Goal: Check status: Check status

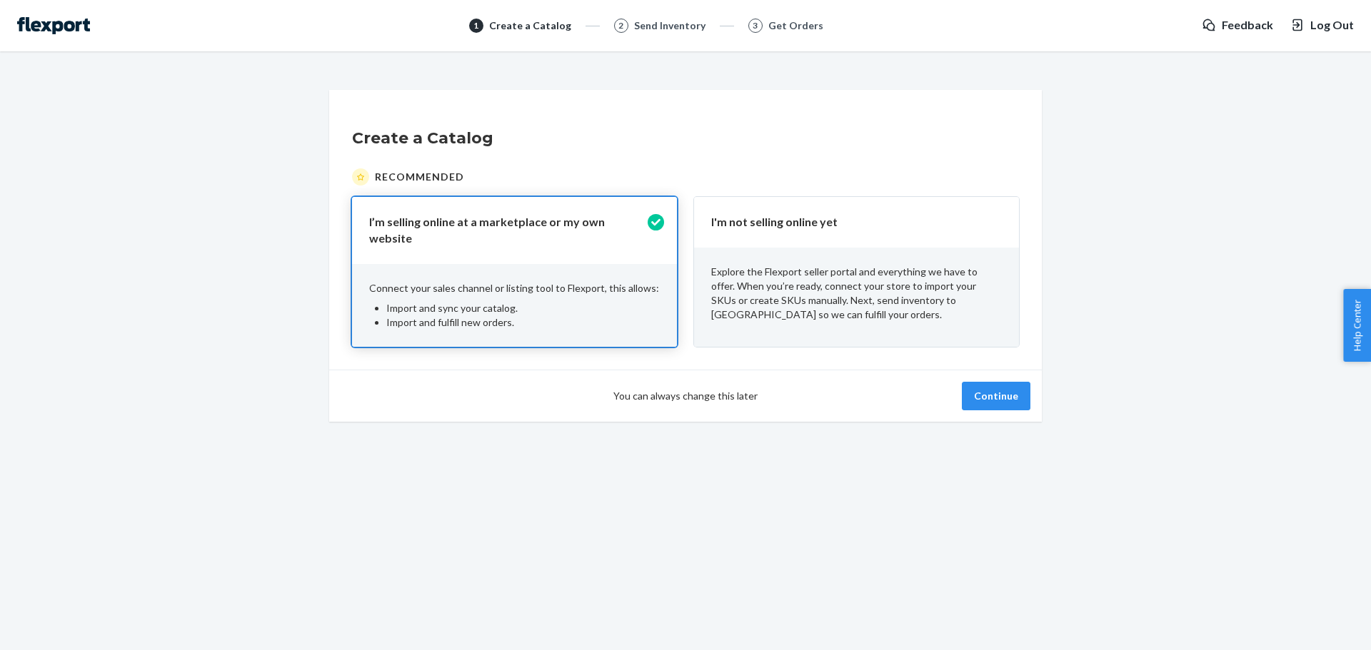
click at [805, 248] on div "Explore the Flexport seller portal and everything we have to offer. When you’re…" at bounding box center [856, 293] width 325 height 91
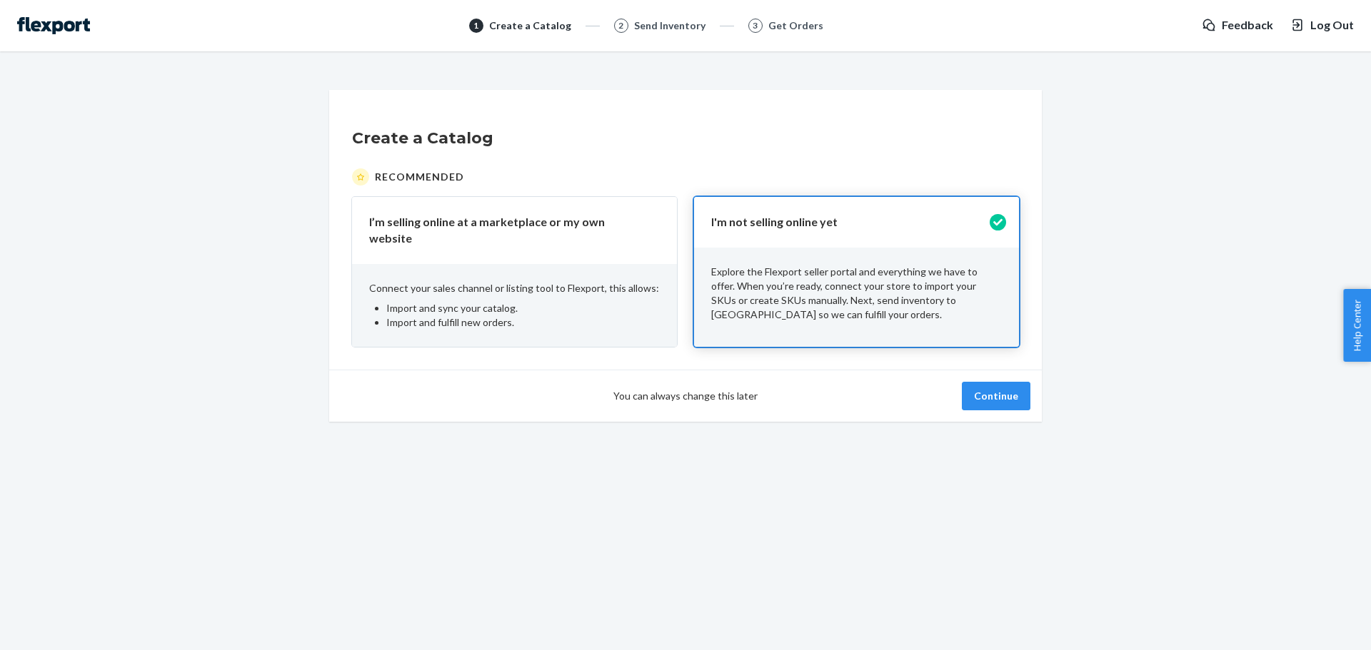
click at [1027, 408] on div "You can always change this later Continue" at bounding box center [685, 396] width 712 height 52
click at [1006, 398] on button "Continue" at bounding box center [996, 396] width 69 height 29
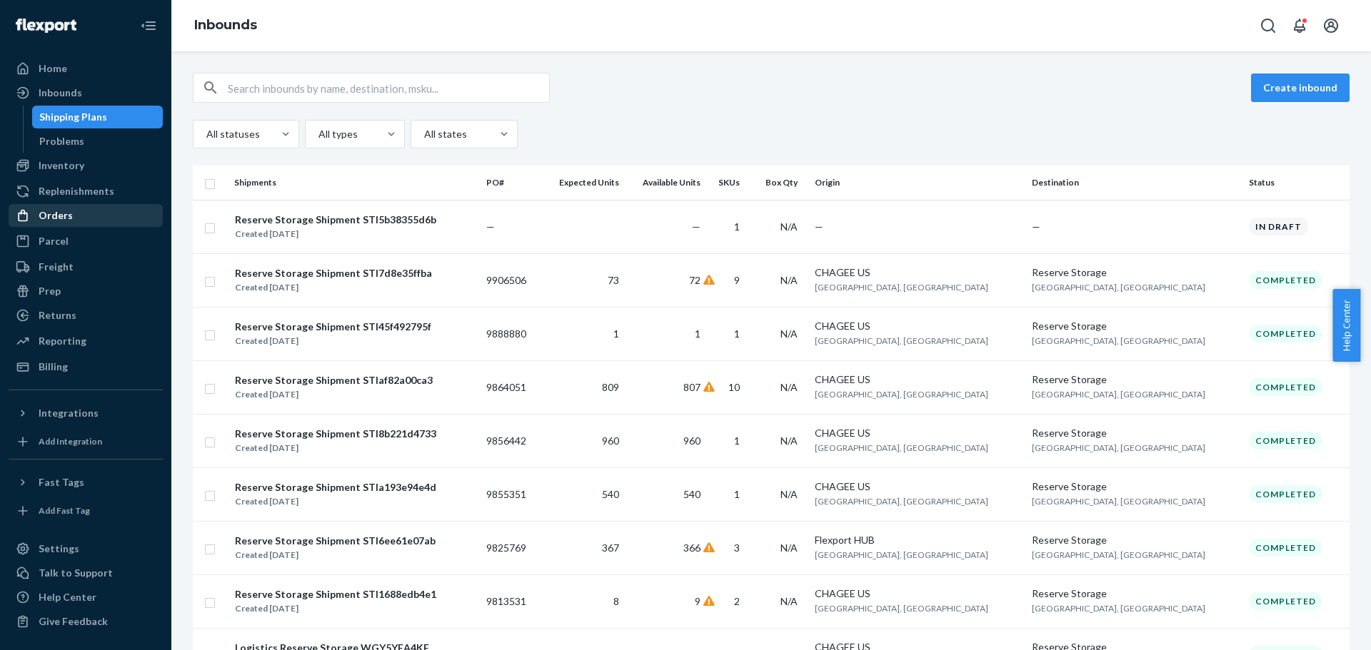
click at [91, 220] on div "Orders" at bounding box center [85, 216] width 151 height 20
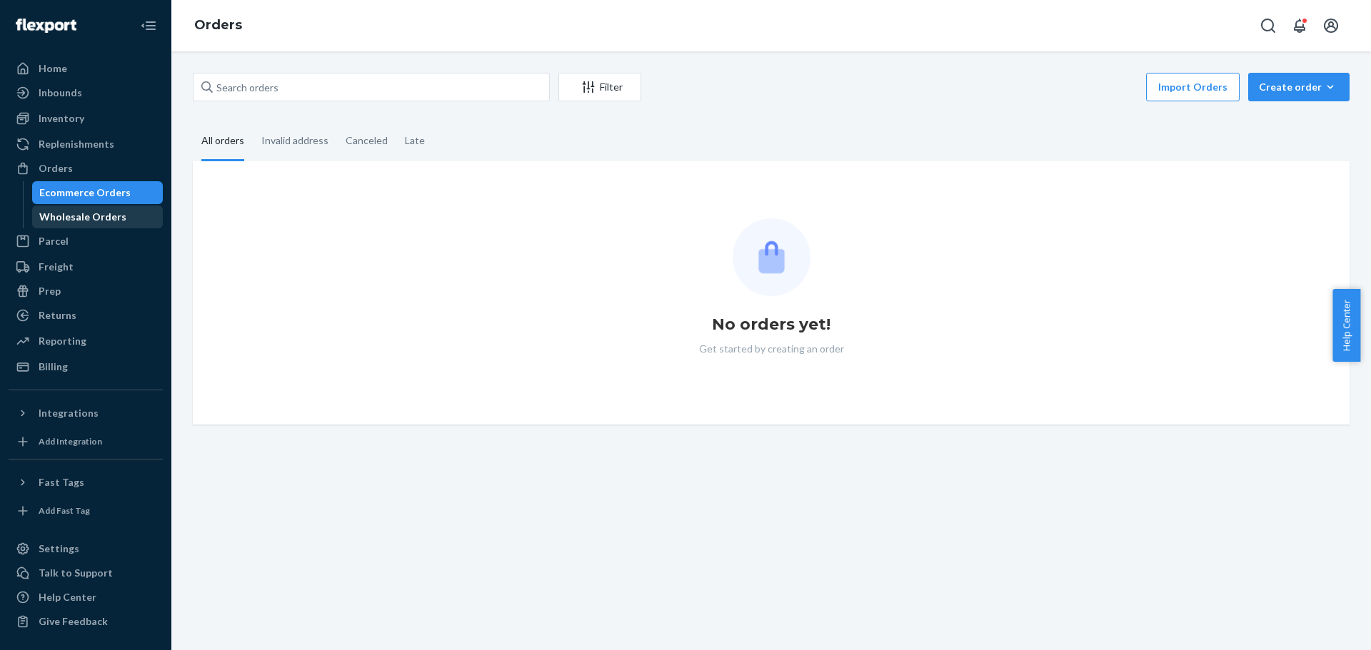
click at [91, 222] on div "Wholesale Orders" at bounding box center [82, 217] width 87 height 14
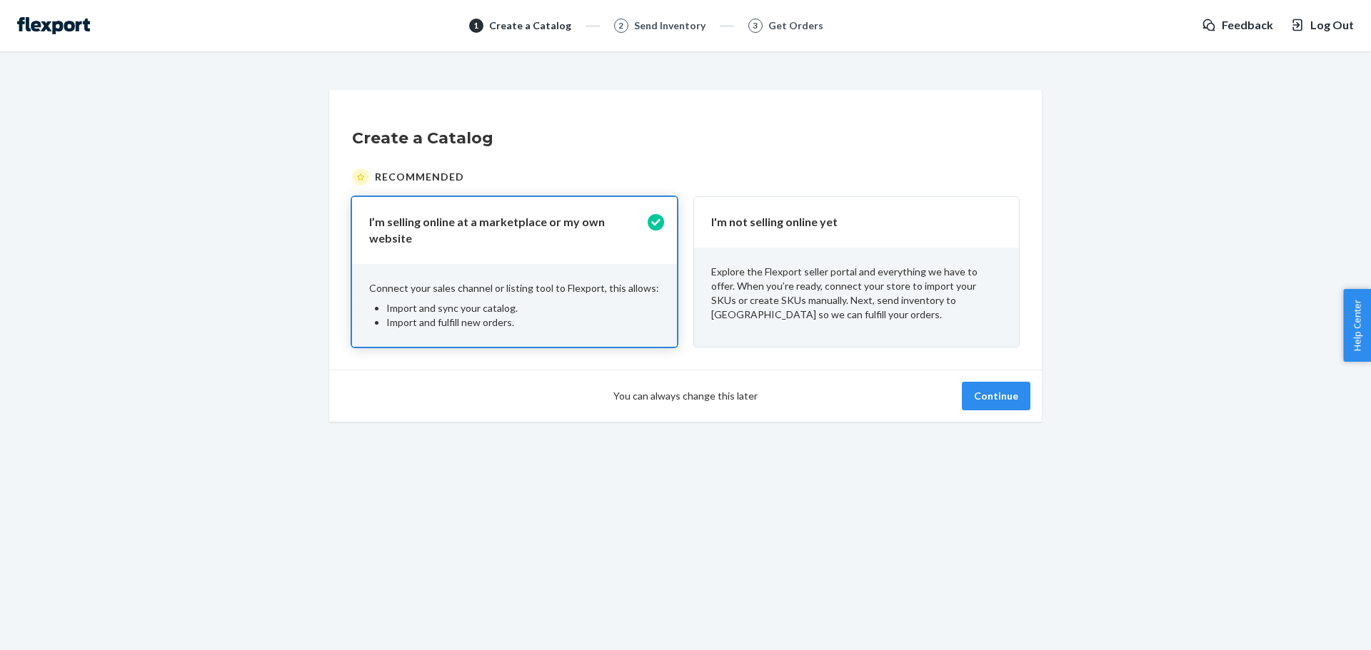
drag, startPoint x: 799, startPoint y: 238, endPoint x: 815, endPoint y: 264, distance: 30.5
click at [799, 238] on div "I'm not selling online yet" at bounding box center [856, 222] width 325 height 51
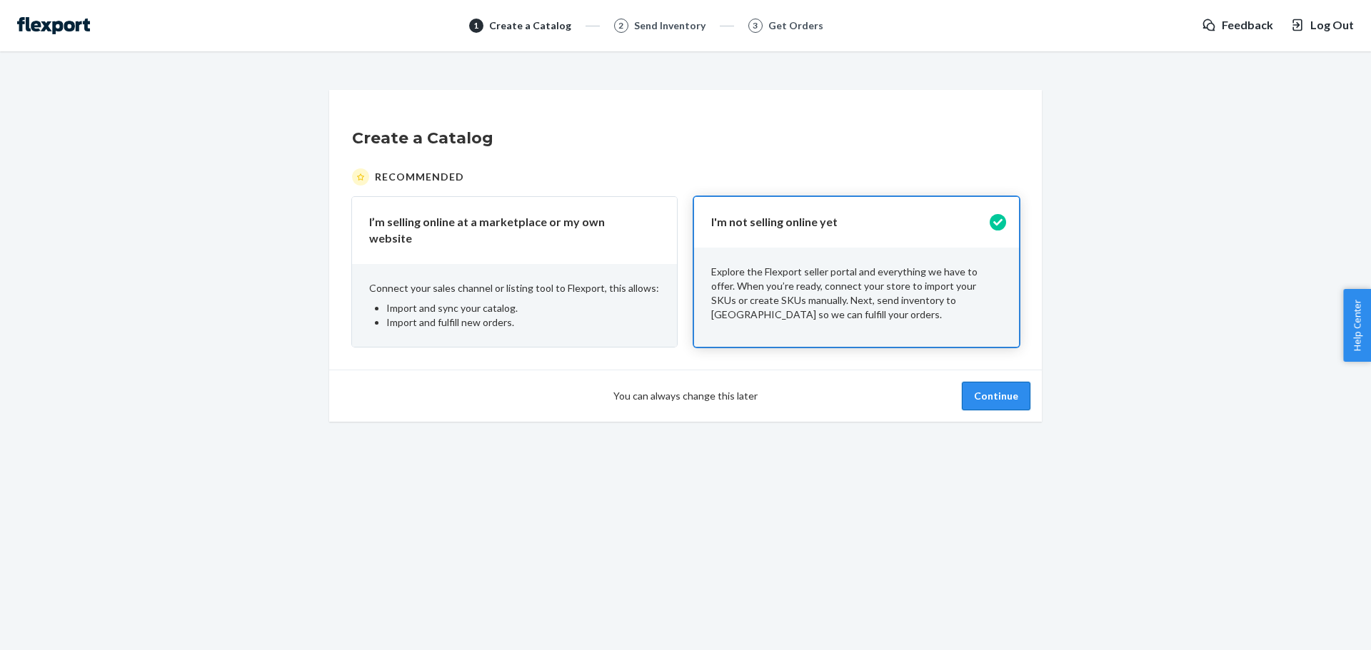
click at [974, 382] on button "Continue" at bounding box center [996, 396] width 69 height 29
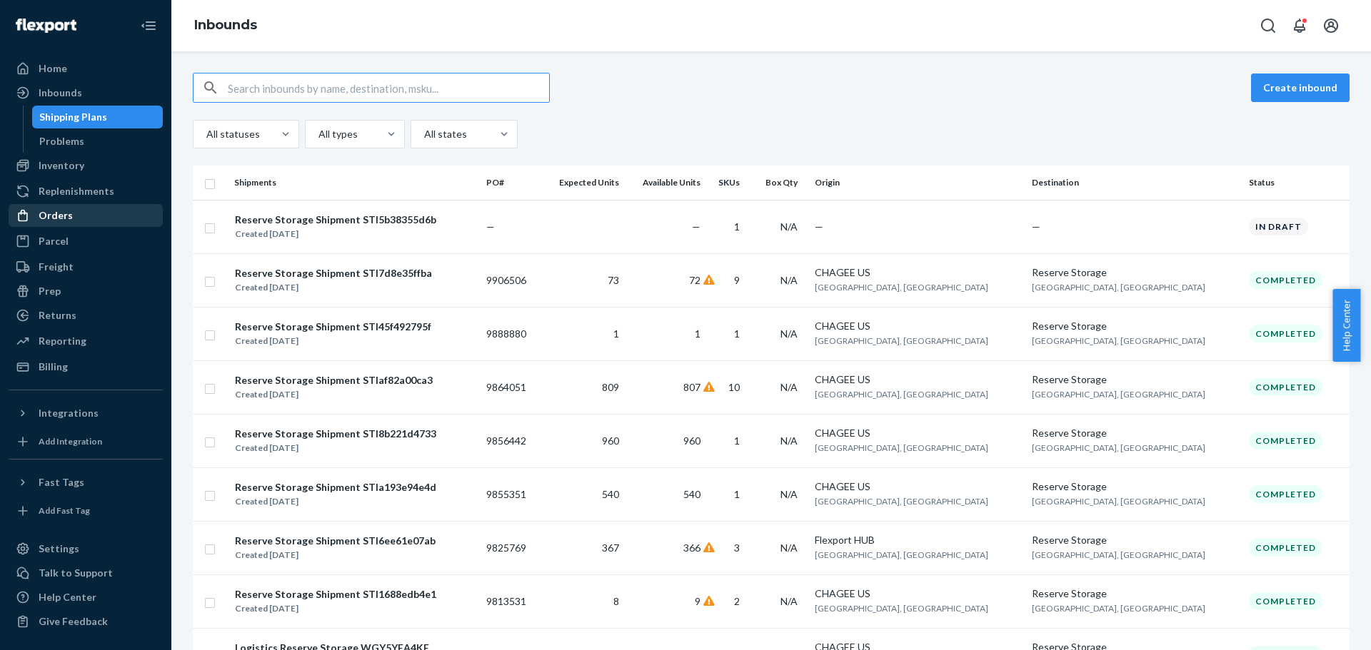
click at [96, 213] on div "Orders" at bounding box center [85, 216] width 151 height 20
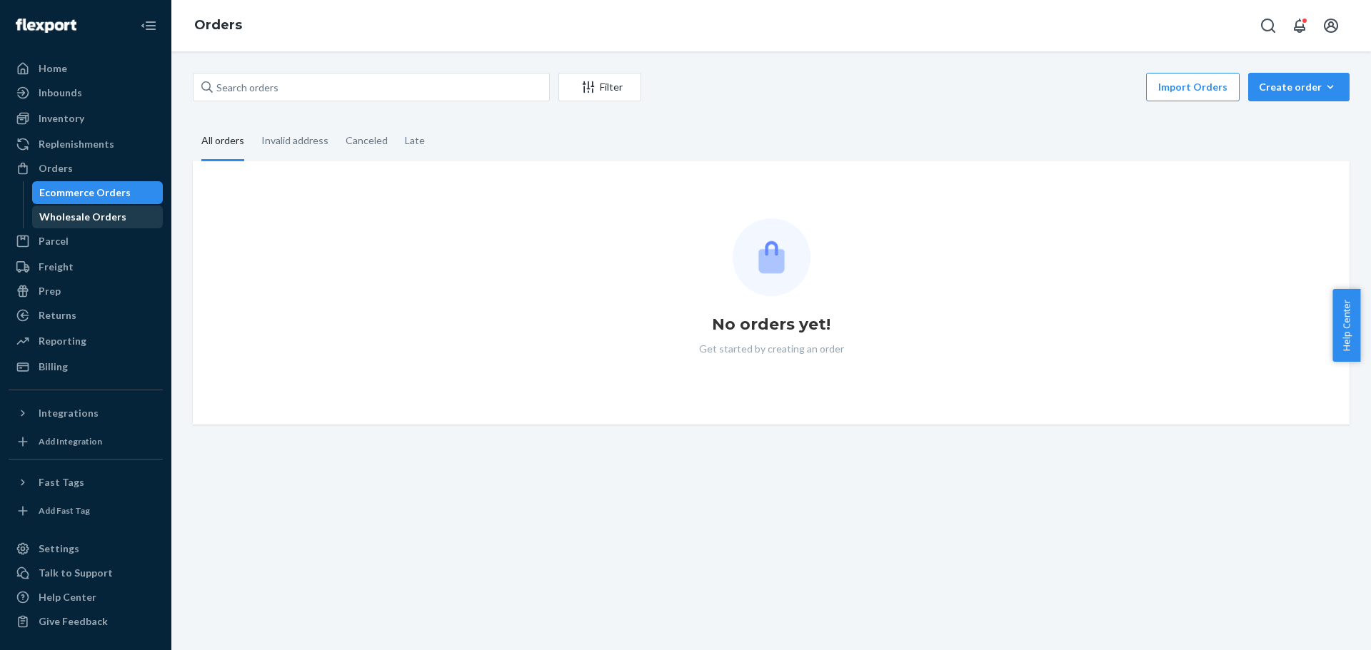
click at [93, 219] on div "Wholesale Orders" at bounding box center [82, 217] width 87 height 14
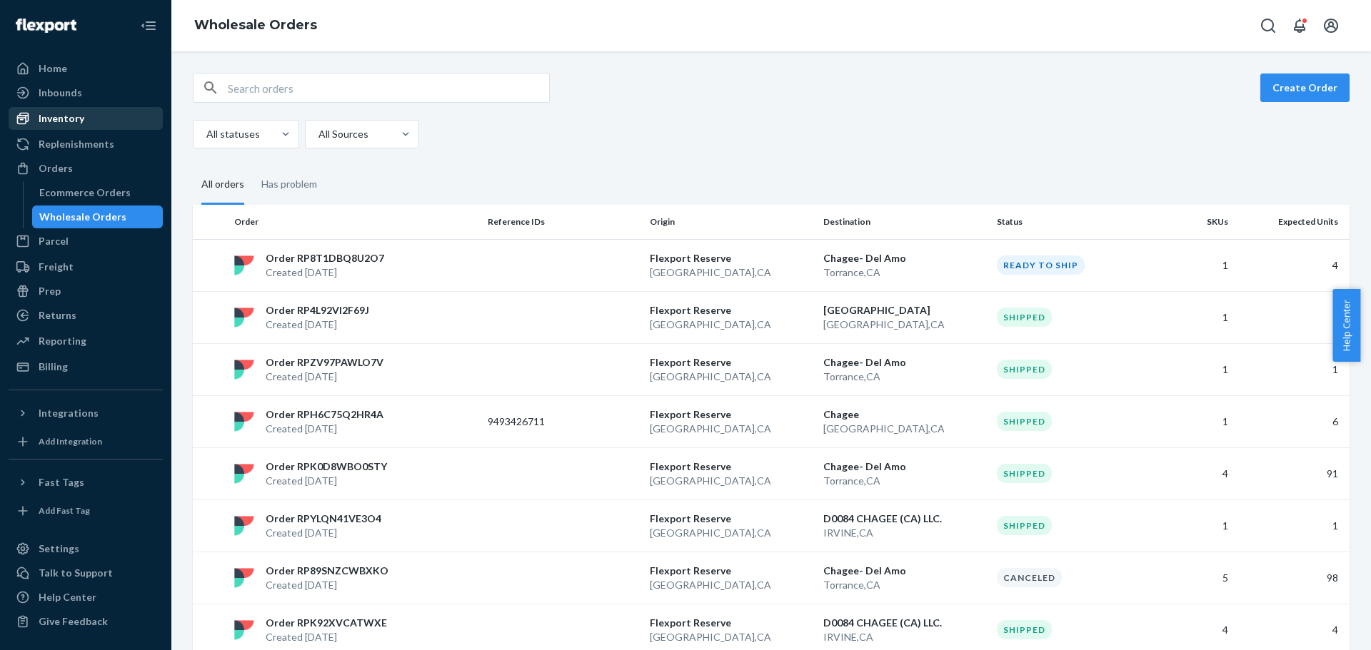
click at [96, 116] on div "Inventory" at bounding box center [85, 119] width 151 height 20
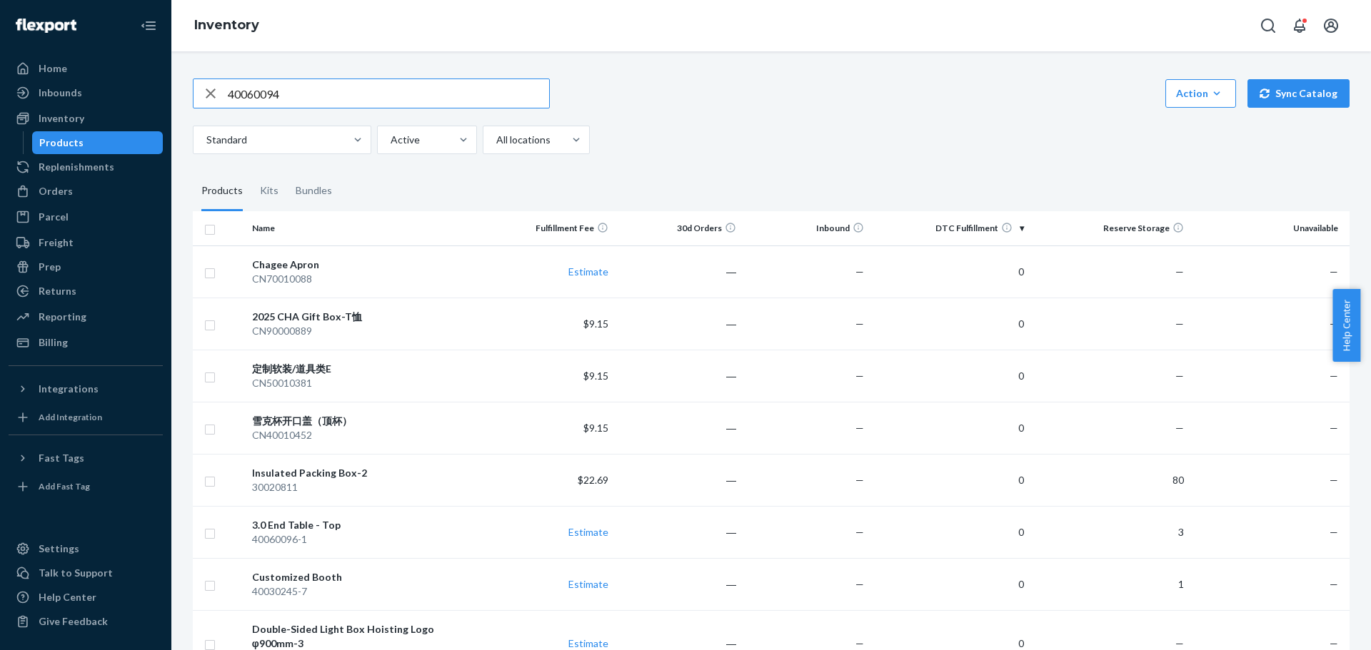
click at [311, 96] on input "40060094" at bounding box center [388, 93] width 321 height 29
click at [358, 93] on input "40060094" at bounding box center [388, 93] width 321 height 29
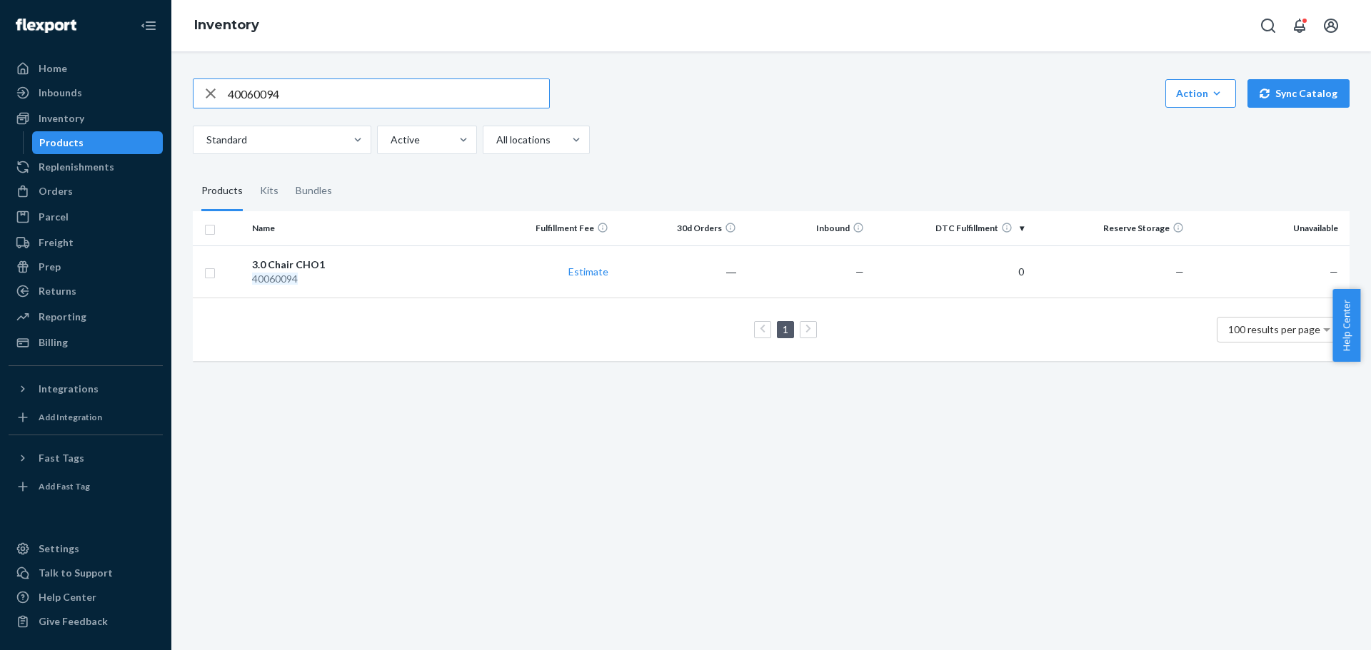
click at [310, 88] on input "40060094" at bounding box center [388, 93] width 321 height 29
paste input "260"
type input "40060260"
click at [207, 93] on icon "button" at bounding box center [210, 93] width 17 height 29
